Goal: Task Accomplishment & Management: Manage account settings

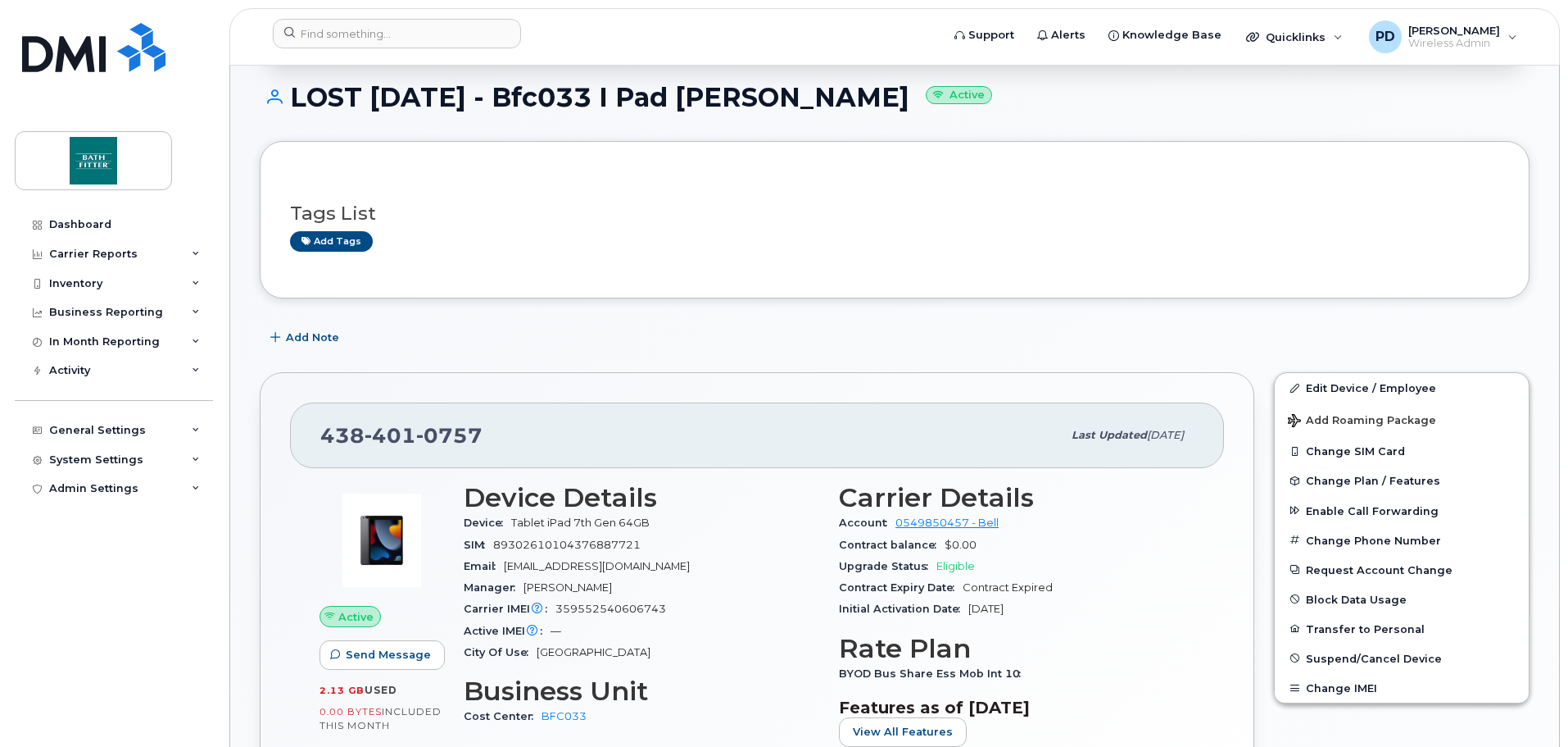
scroll to position [246, 0]
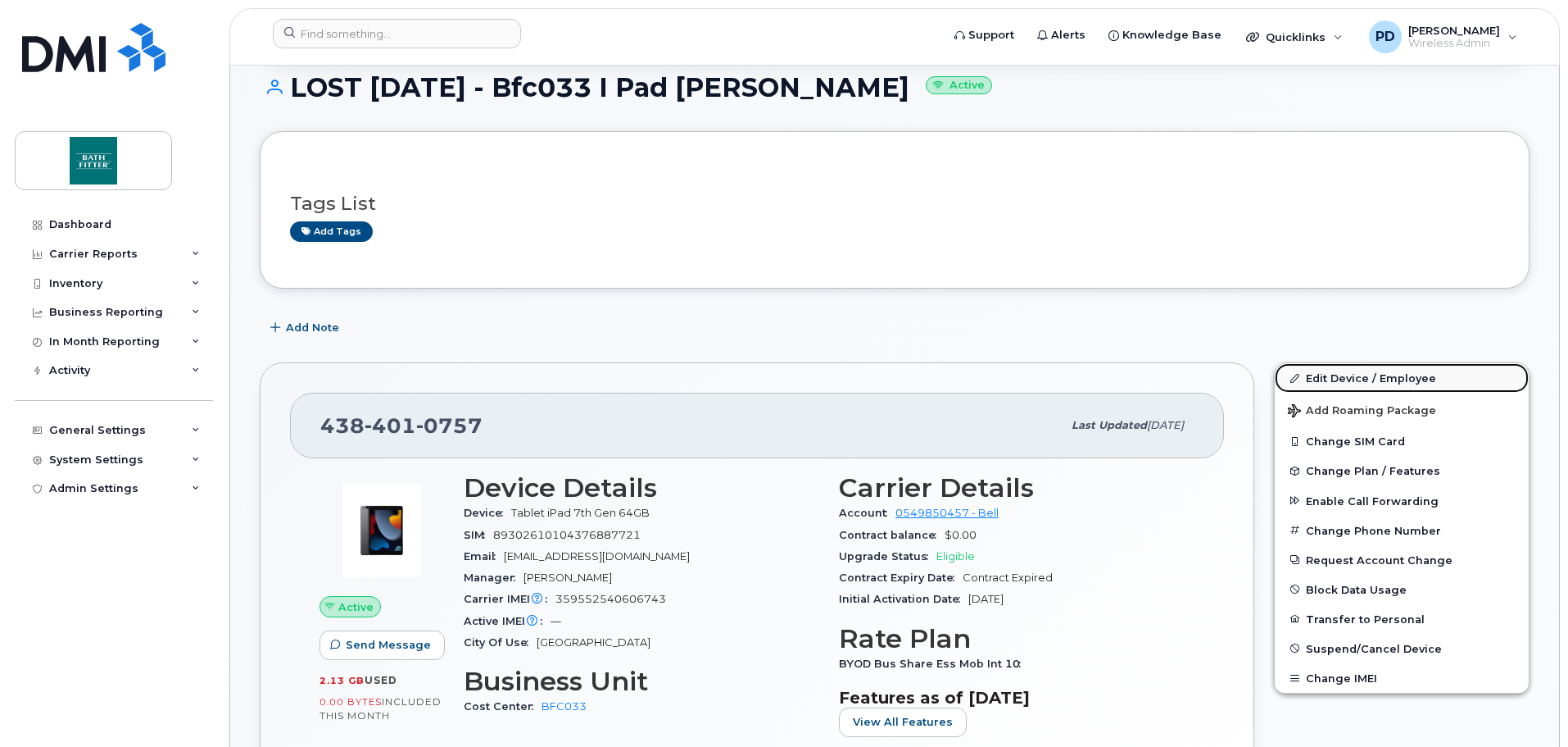
click at [1323, 379] on link "Edit Device / Employee" at bounding box center [1402, 378] width 254 height 30
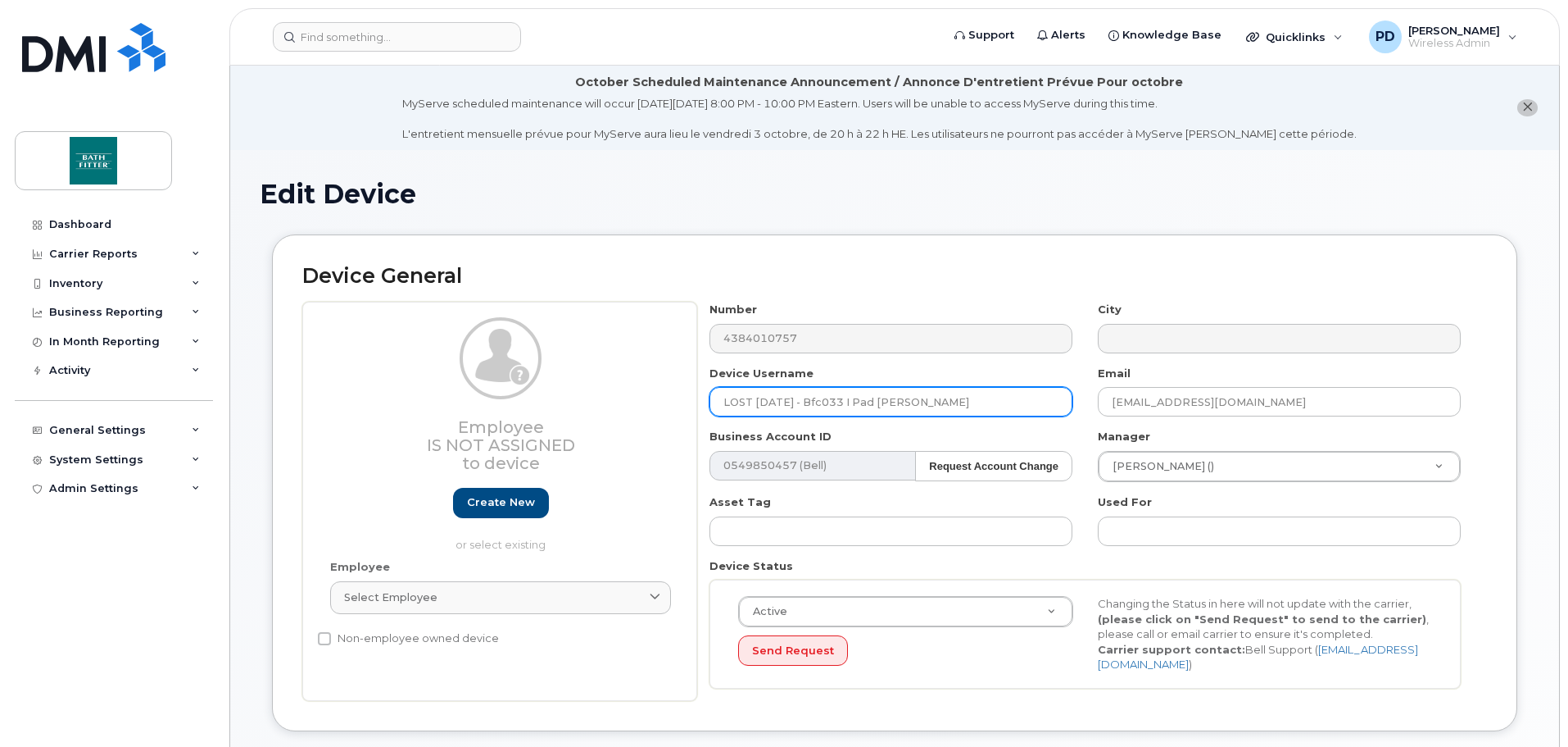
drag, startPoint x: 830, startPoint y: 404, endPoint x: 659, endPoint y: 396, distance: 171.2
click at [659, 396] on div "Employee Is not assigned to device Create new or select existing Employee Selec…" at bounding box center [894, 501] width 1185 height 399
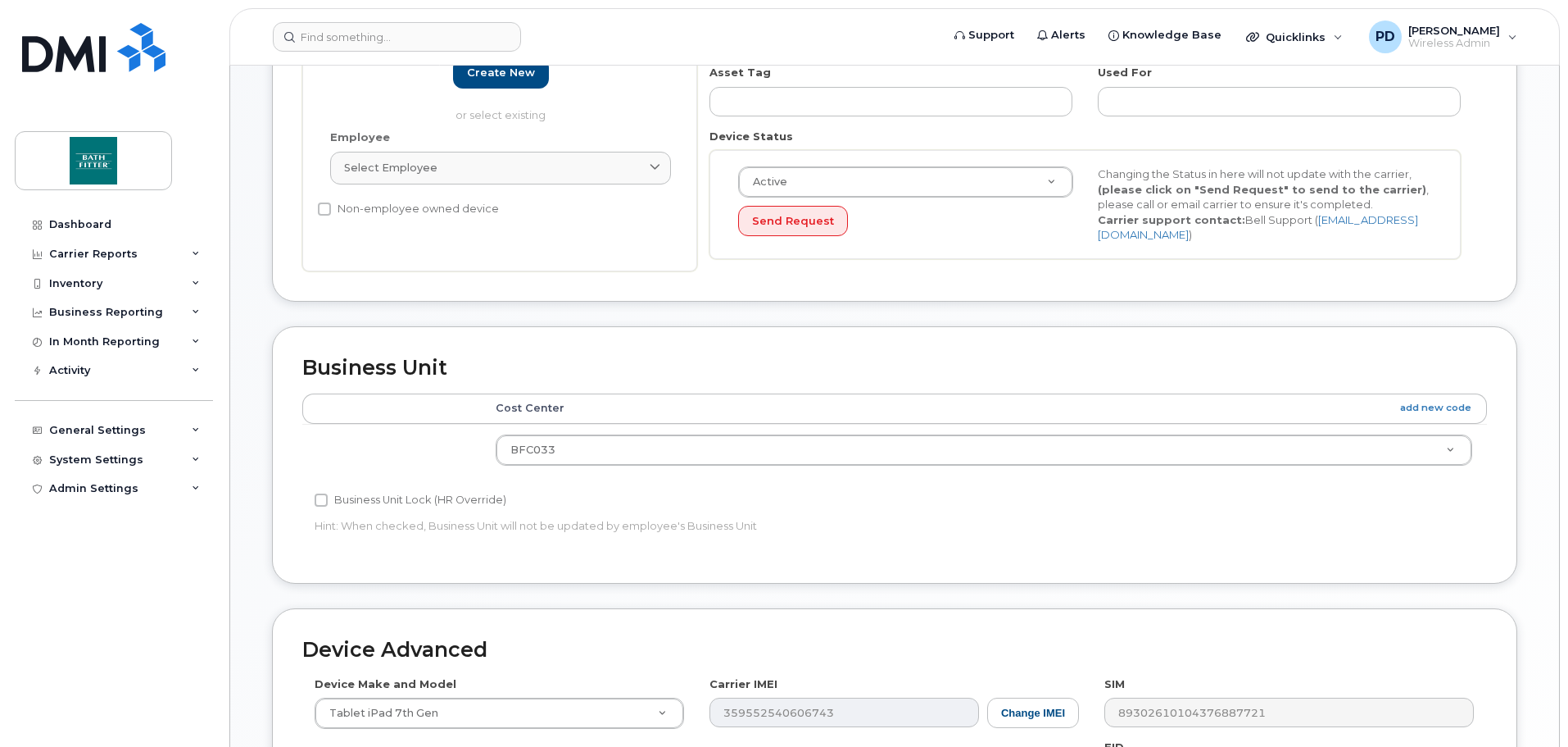
scroll to position [774, 0]
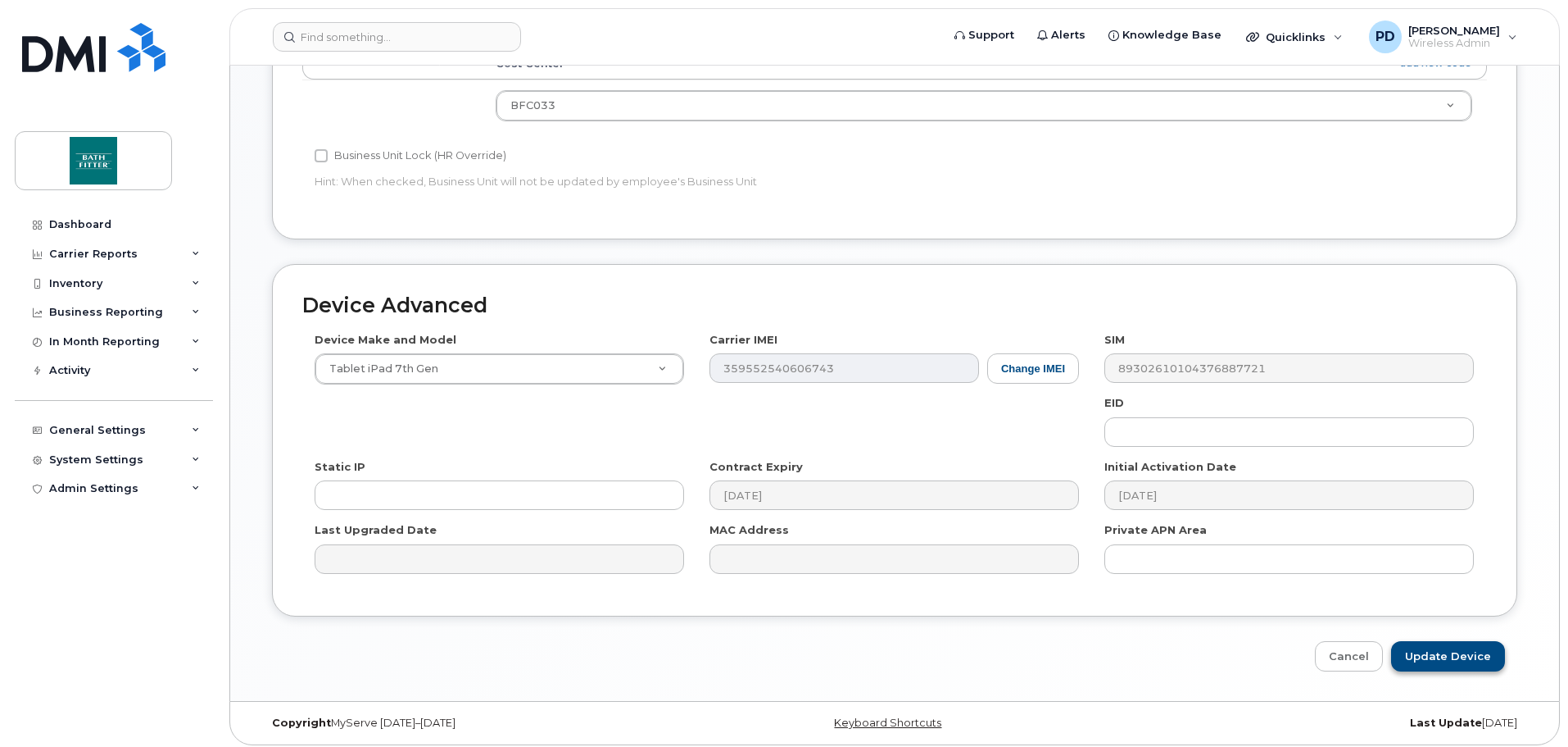
type input "Bfc033 I Pad Robert Mclatchie"
click at [1446, 650] on input "Update Device" at bounding box center [1448, 656] width 114 height 30
type input "Saving..."
